Goal: Register for event/course

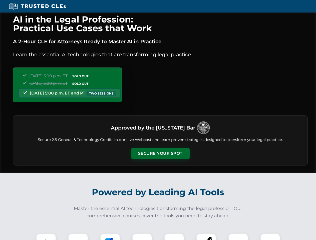
click at [160, 154] on button "Secure Your Spot" at bounding box center [160, 154] width 59 height 12
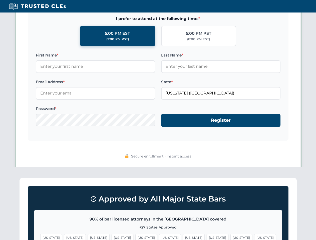
click at [183, 237] on span "[US_STATE]" at bounding box center [194, 237] width 22 height 7
click at [231, 237] on span "[US_STATE]" at bounding box center [242, 237] width 22 height 7
